Goal: Transaction & Acquisition: Book appointment/travel/reservation

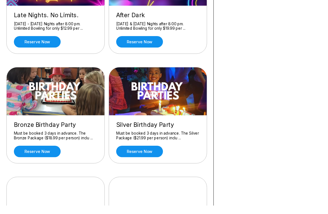
scroll to position [219, 0]
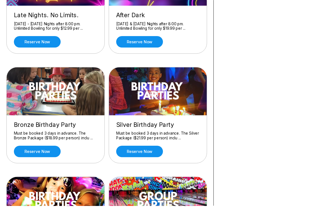
click at [21, 128] on div "Bronze Birthday Party" at bounding box center [57, 130] width 87 height 8
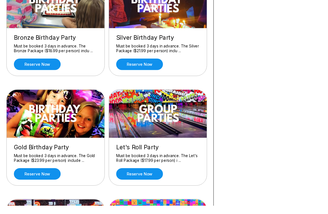
scroll to position [309, 0]
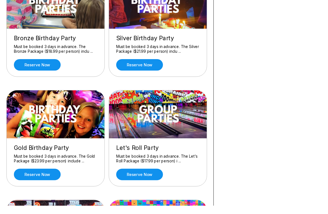
click at [36, 123] on img at bounding box center [58, 119] width 102 height 50
click at [39, 123] on img at bounding box center [58, 119] width 102 height 50
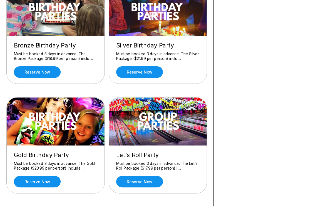
click at [51, 173] on div "Must be booked 3 days in advance. The Gold Package ($23.99 per person) include …" at bounding box center [57, 173] width 87 height 10
click at [44, 174] on div "Must be booked 3 days in advance. The Gold Package ($23.99 per person) include …" at bounding box center [57, 173] width 87 height 10
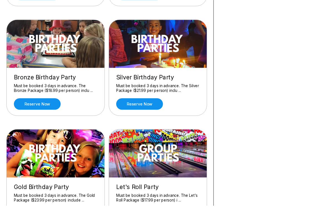
scroll to position [268, 0]
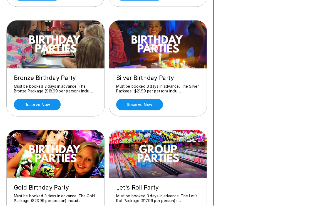
click at [46, 51] on img at bounding box center [58, 46] width 102 height 50
click at [32, 88] on div "Must be booked 3 days in advance. The Bronze Package ($18.99 per person) inclu …" at bounding box center [57, 93] width 87 height 10
click at [32, 92] on div "Must be booked 3 days in advance. The Bronze Package ($18.99 per person) inclu …" at bounding box center [57, 93] width 87 height 10
click at [31, 105] on link "Reserve now" at bounding box center [38, 109] width 49 height 12
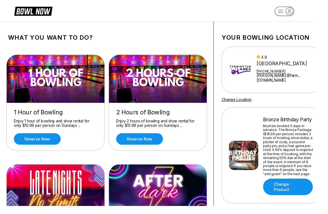
scroll to position [0, 0]
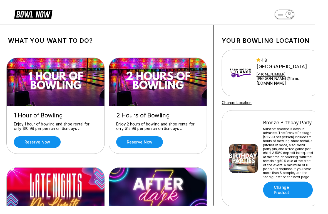
click at [34, 95] on img at bounding box center [58, 85] width 102 height 50
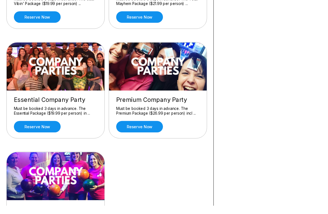
scroll to position [587, 0]
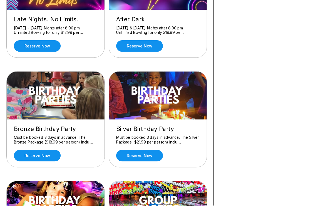
scroll to position [215, 0]
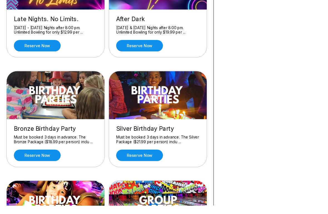
click at [30, 108] on img at bounding box center [58, 99] width 102 height 50
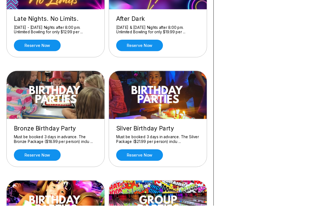
click at [38, 123] on img at bounding box center [58, 99] width 102 height 50
click at [34, 132] on div "Bronze Birthday Party" at bounding box center [57, 134] width 87 height 8
click at [34, 162] on link "Reserve now" at bounding box center [38, 162] width 49 height 12
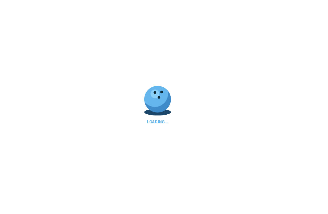
scroll to position [225, 0]
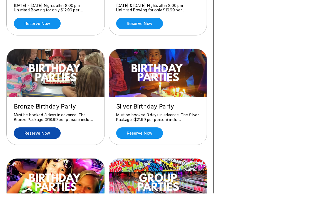
click at [141, 146] on link "Reserve now" at bounding box center [145, 152] width 49 height 12
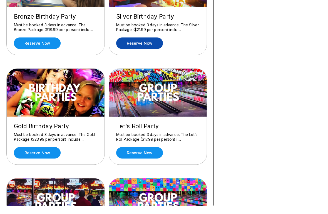
scroll to position [333, 0]
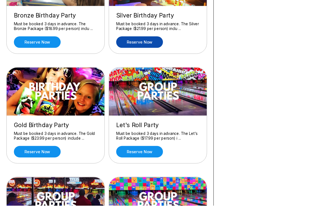
click at [26, 130] on div "Gold Birthday Party" at bounding box center [57, 131] width 87 height 8
click at [28, 158] on link "Reserve now" at bounding box center [38, 158] width 49 height 12
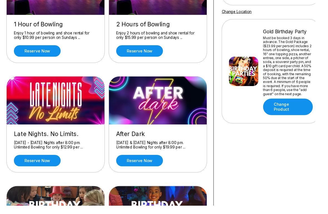
scroll to position [92, 0]
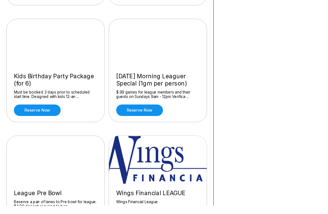
scroll to position [527, 0]
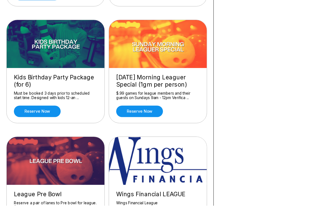
click at [37, 115] on link "Reserve now" at bounding box center [38, 116] width 49 height 12
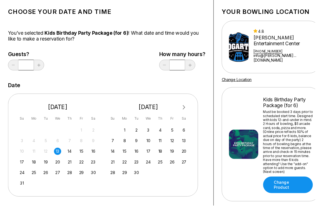
scroll to position [31, 0]
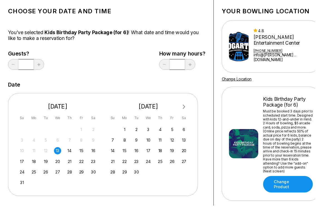
click at [95, 167] on div "23" at bounding box center [97, 169] width 8 height 8
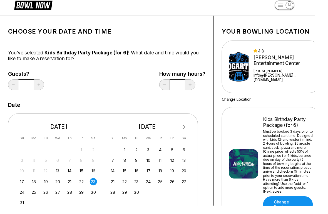
scroll to position [0, 0]
